Goal: Task Accomplishment & Management: Manage account settings

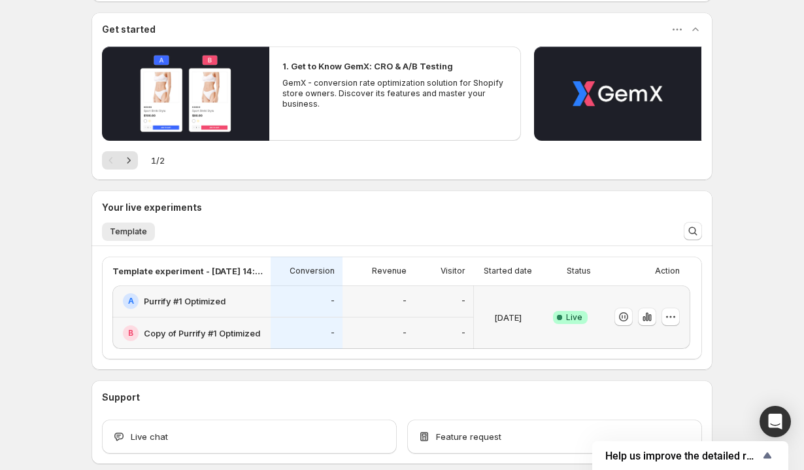
scroll to position [173, 0]
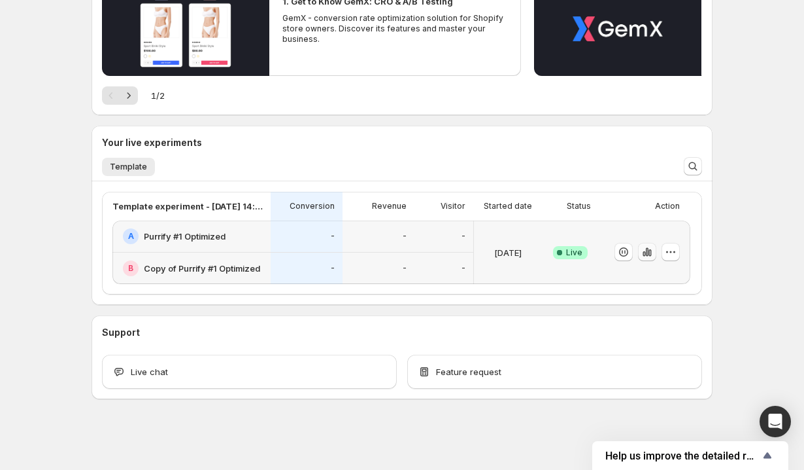
click at [648, 250] on icon "button" at bounding box center [647, 252] width 3 height 9
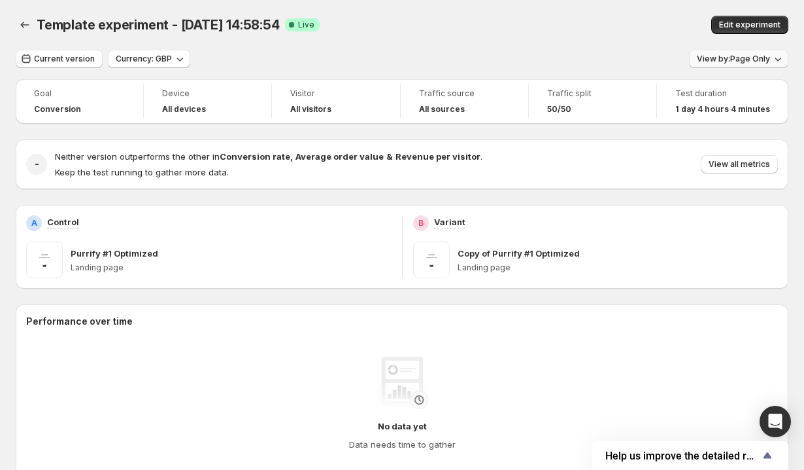
click at [740, 50] on button "View by: Page Only" at bounding box center [738, 59] width 99 height 18
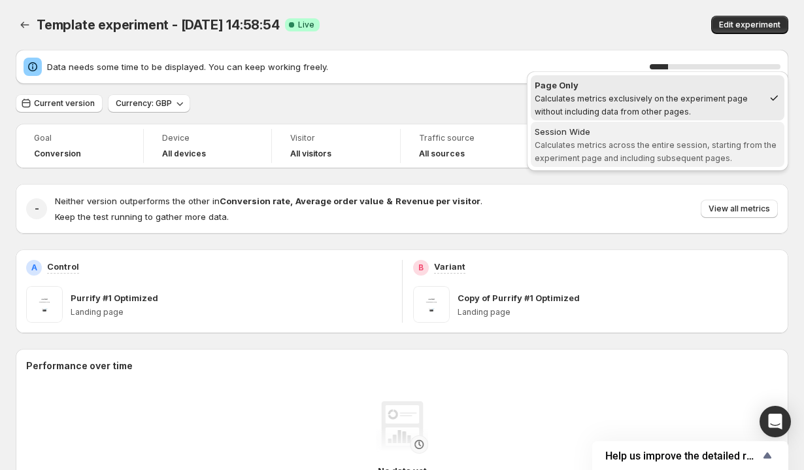
click at [668, 146] on span "Calculates metrics across the entire session, starting from the experiment page…" at bounding box center [656, 151] width 242 height 23
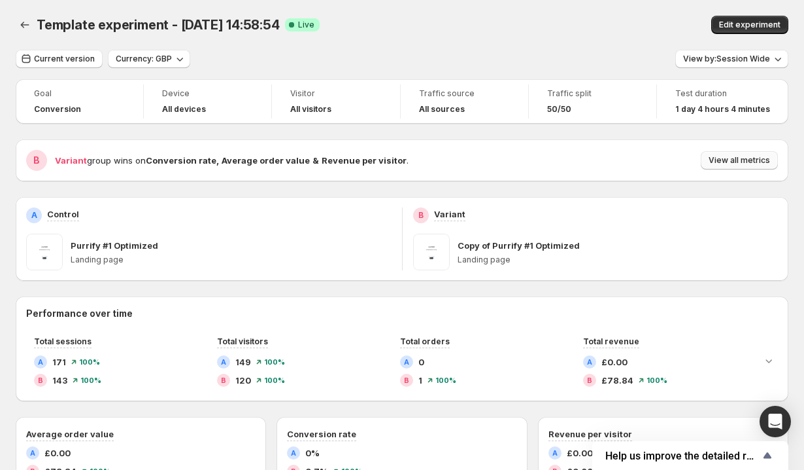
click at [724, 158] on span "View all metrics" at bounding box center [739, 160] width 61 height 10
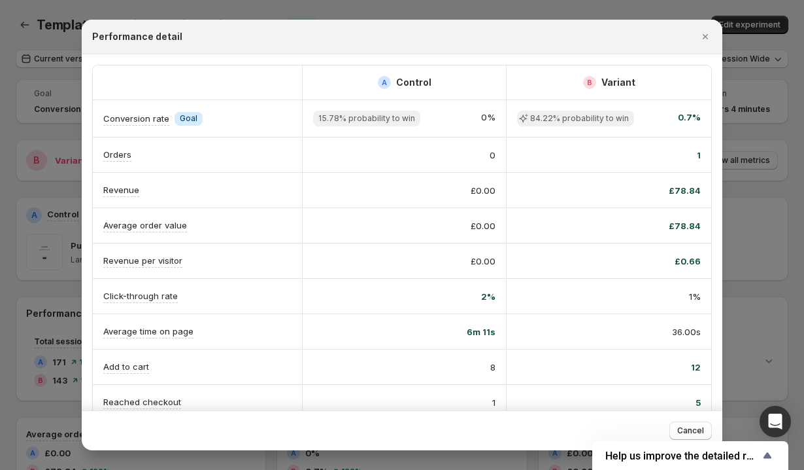
click at [697, 147] on div "1" at bounding box center [609, 155] width 205 height 34
click at [711, 39] on icon "Close" at bounding box center [705, 36] width 13 height 13
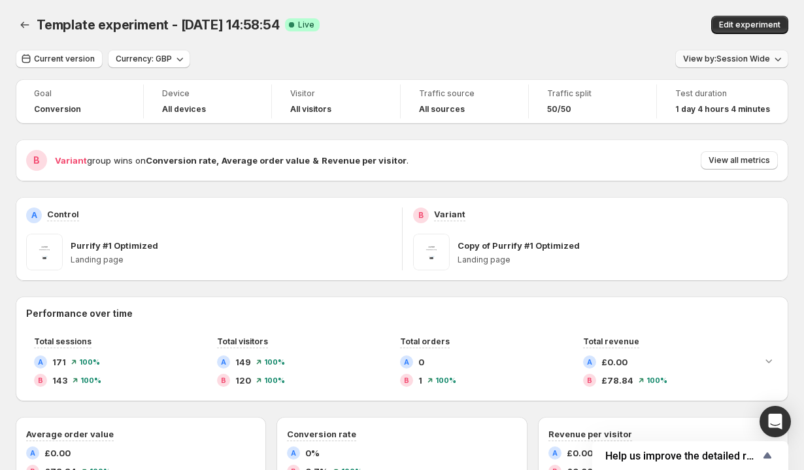
click at [725, 61] on span "View by: Session Wide" at bounding box center [726, 59] width 87 height 10
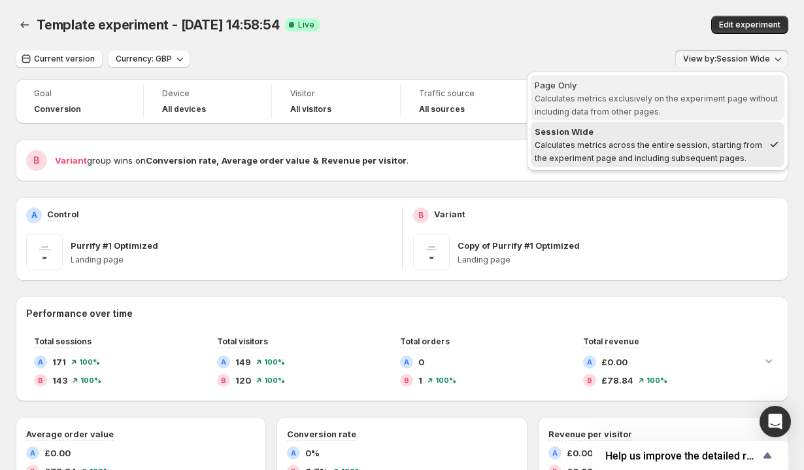
click at [673, 106] on span "Page Only Calculates metrics exclusively on the experiment page without includi…" at bounding box center [658, 97] width 246 height 39
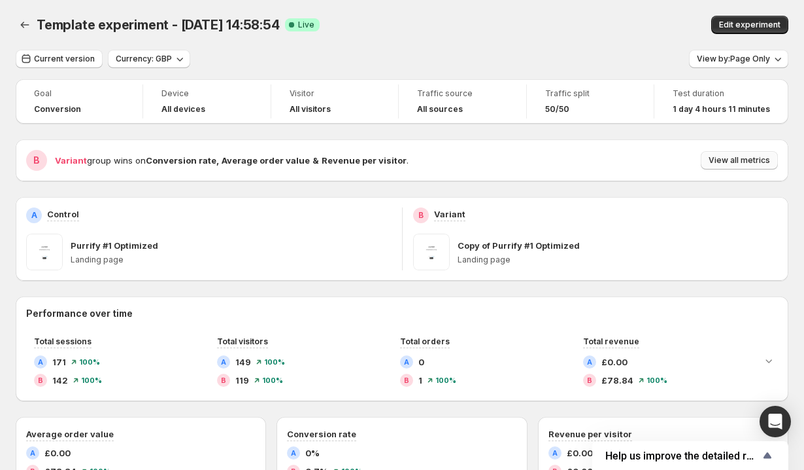
click at [710, 161] on button "View all metrics" at bounding box center [739, 160] width 77 height 18
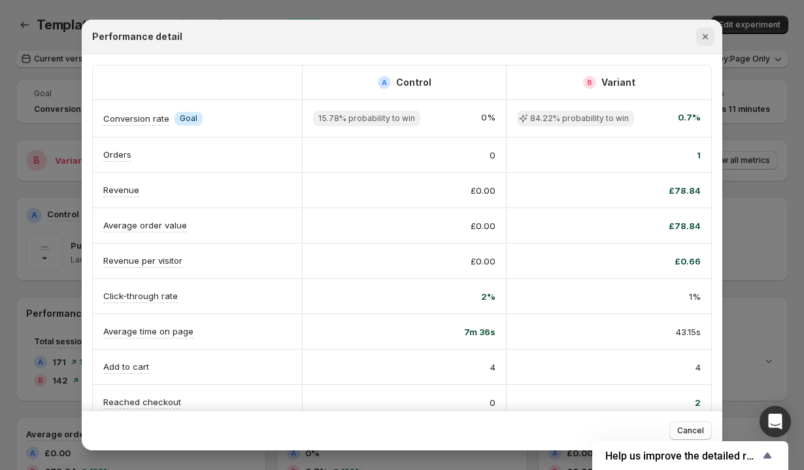
click at [706, 38] on icon "Close" at bounding box center [705, 36] width 5 height 5
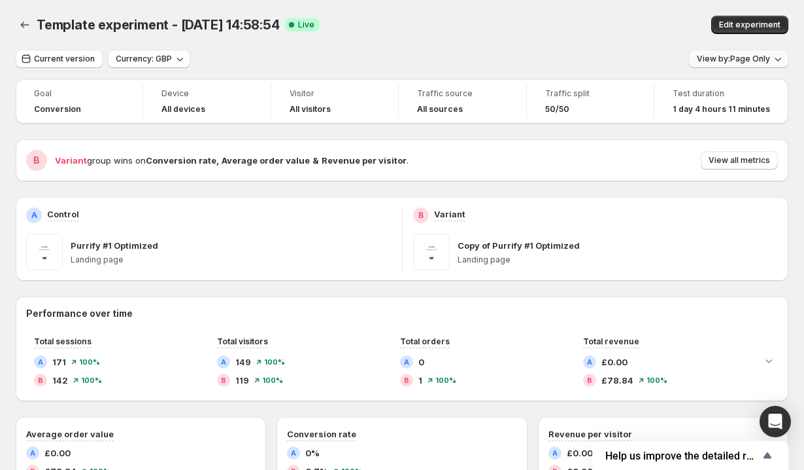
click at [710, 60] on span "View by: Page Only" at bounding box center [733, 59] width 73 height 10
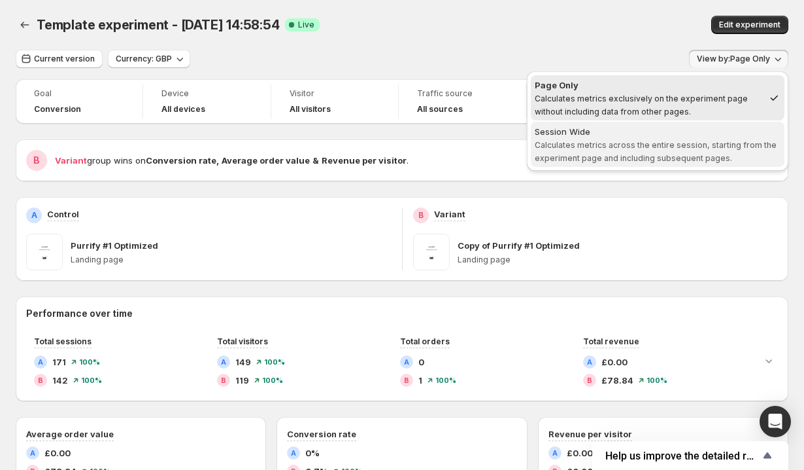
click at [656, 141] on span "Calculates metrics across the entire session, starting from the experiment page…" at bounding box center [656, 151] width 242 height 23
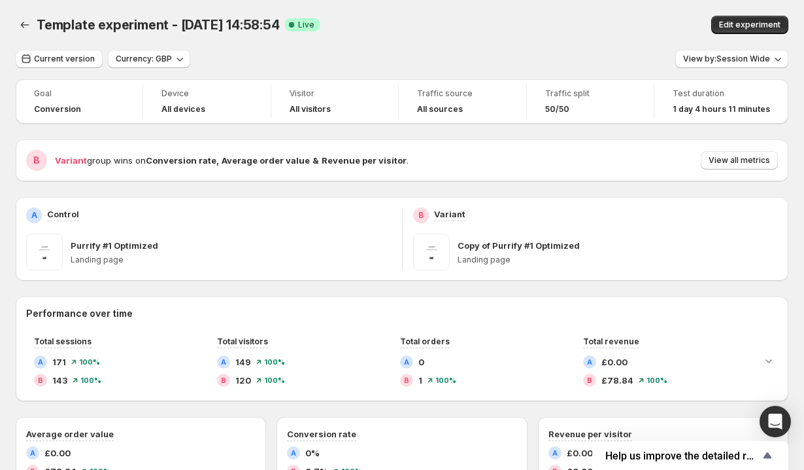
click at [702, 156] on div "Variant group wins on Conversion rate , Average order value & Revenue per visit…" at bounding box center [416, 160] width 723 height 18
click at [702, 156] on button "View all metrics" at bounding box center [739, 160] width 77 height 18
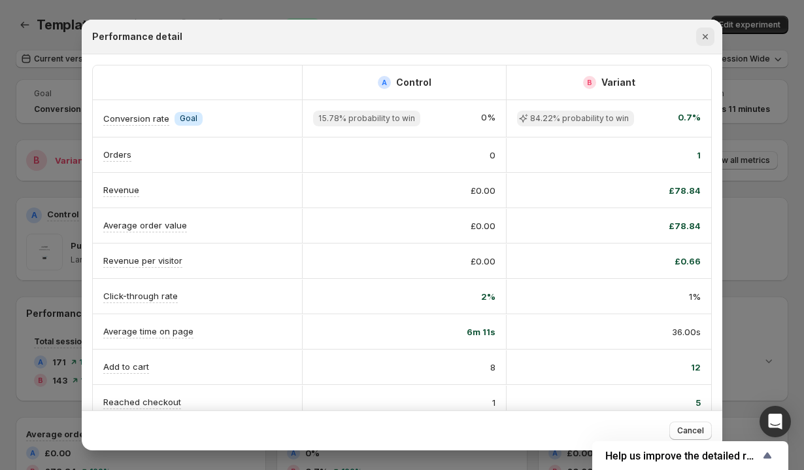
click at [710, 37] on icon "Close" at bounding box center [705, 36] width 13 height 13
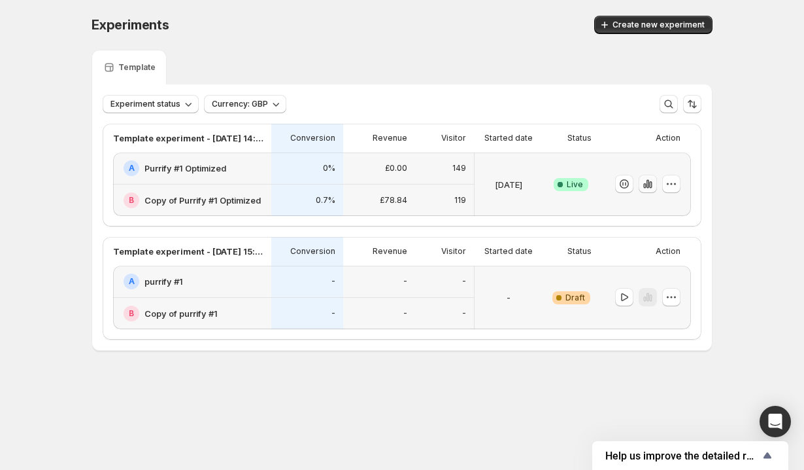
click at [651, 184] on icon "button" at bounding box center [650, 184] width 3 height 7
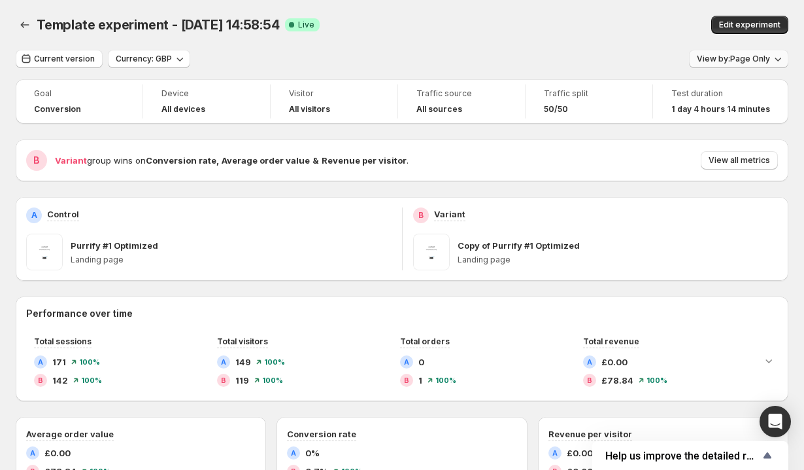
click at [738, 58] on span "View by: Page Only" at bounding box center [733, 59] width 73 height 10
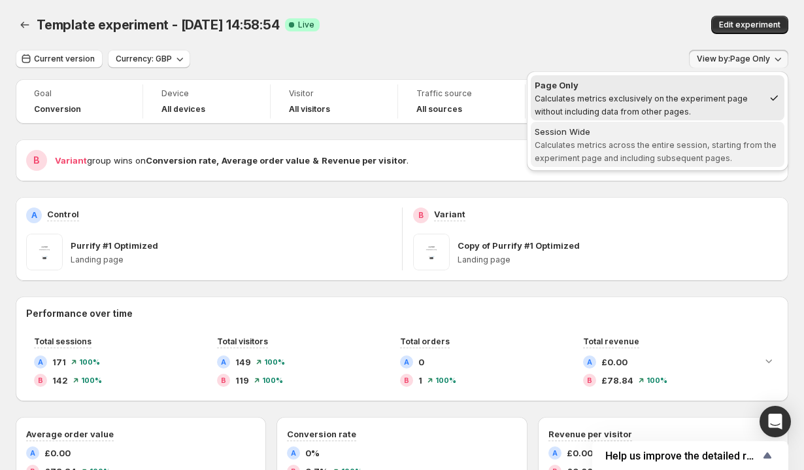
click at [690, 143] on span "Calculates metrics across the entire session, starting from the experiment page…" at bounding box center [656, 151] width 242 height 23
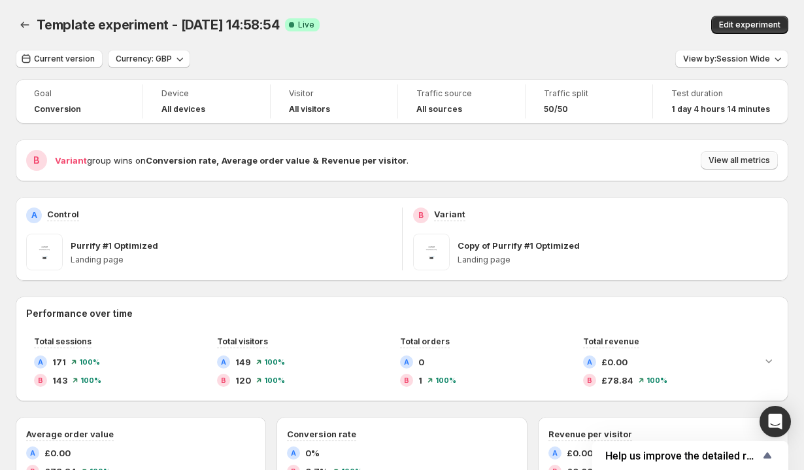
click at [723, 159] on span "View all metrics" at bounding box center [739, 160] width 61 height 10
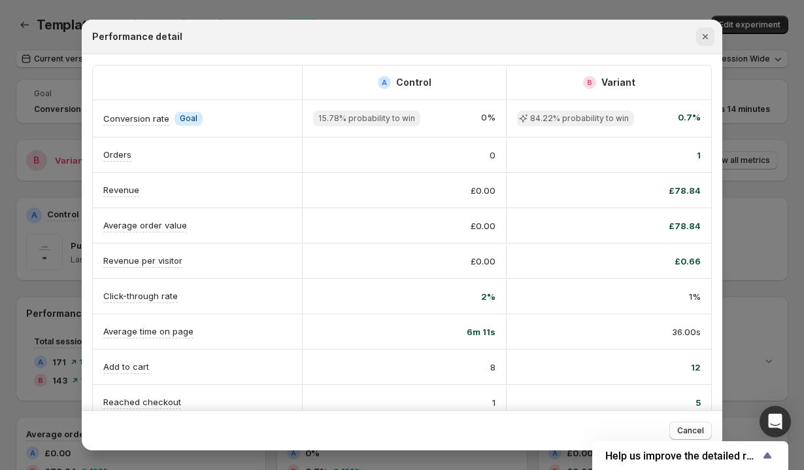
click at [705, 39] on icon "Close" at bounding box center [705, 36] width 13 height 13
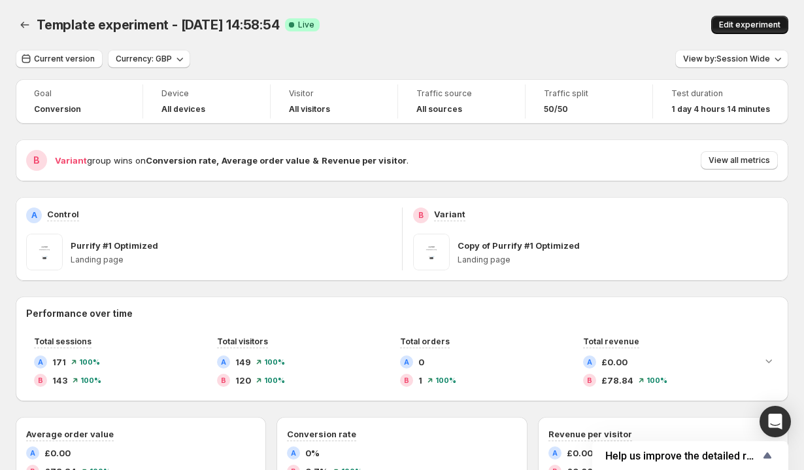
click at [763, 18] on button "Edit experiment" at bounding box center [750, 25] width 77 height 18
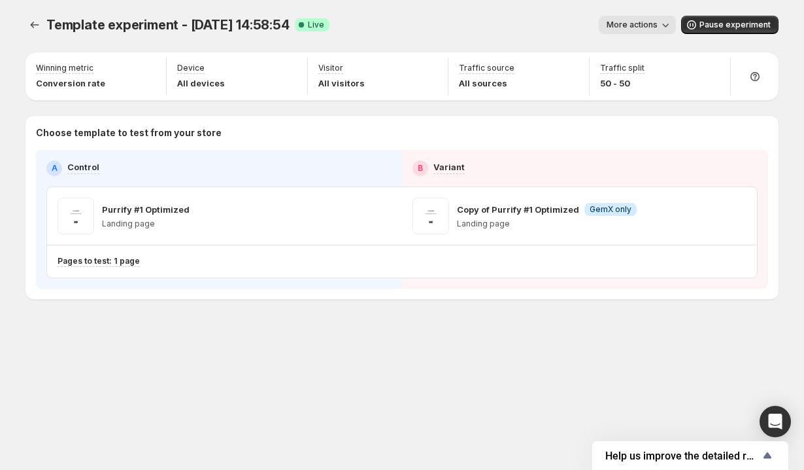
click at [649, 29] on span "More actions" at bounding box center [632, 25] width 51 height 10
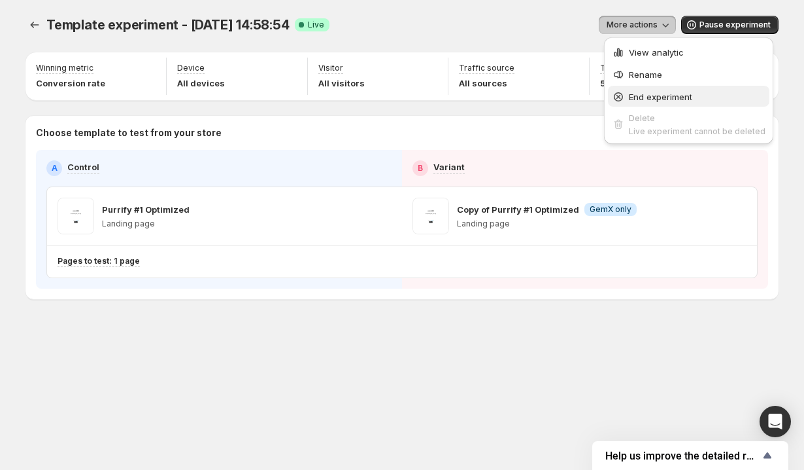
click at [637, 95] on span "End experiment" at bounding box center [660, 97] width 63 height 10
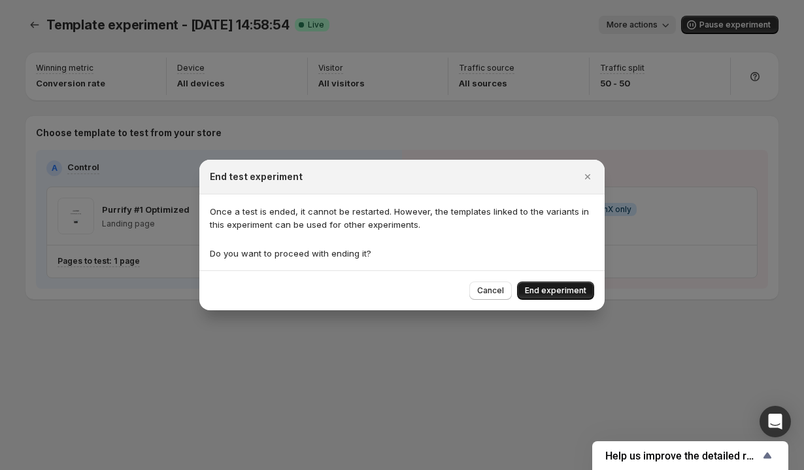
click at [566, 299] on button "End experiment" at bounding box center [555, 290] width 77 height 18
